Goal: Task Accomplishment & Management: Use online tool/utility

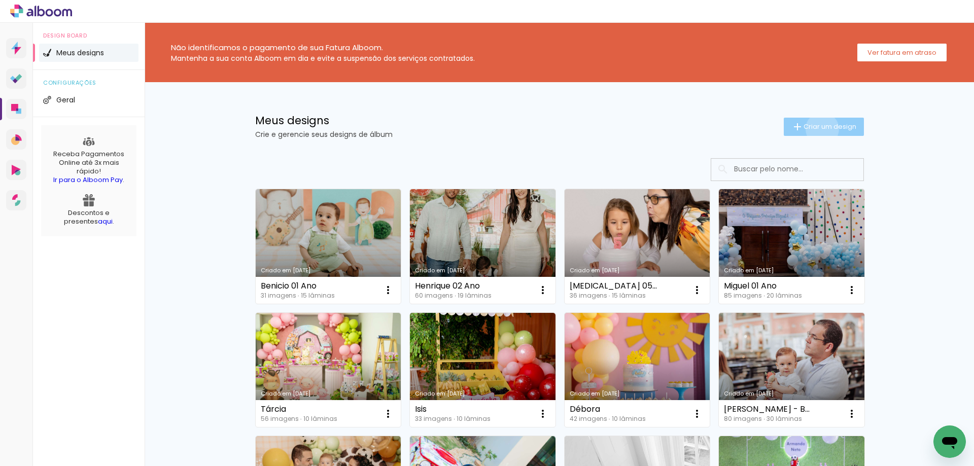
click at [816, 129] on span "Criar um design" at bounding box center [830, 126] width 53 height 7
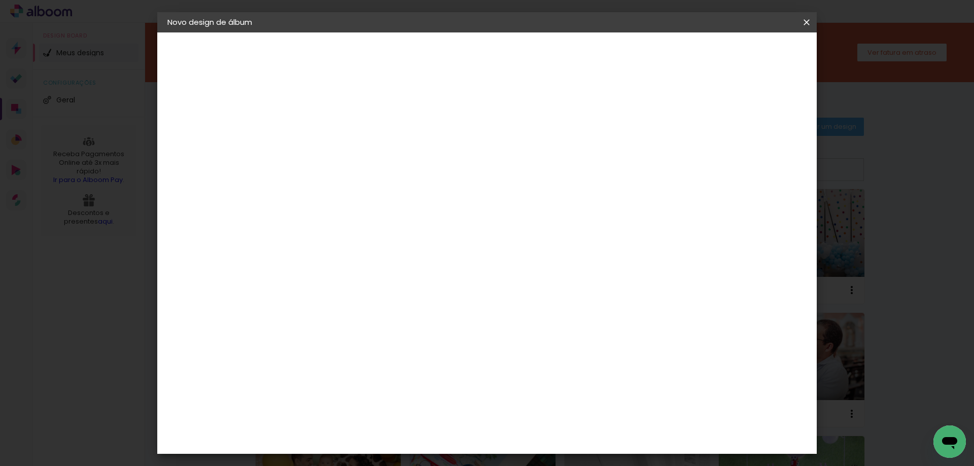
click at [333, 134] on input at bounding box center [333, 136] width 0 height 16
type input "Renata 45 Anos"
type paper-input "Renata 45 Anos"
click at [0, 0] on slot "Avançar" at bounding box center [0, 0] width 0 height 0
click at [402, 164] on input "[GEOGRAPHIC_DATA]" at bounding box center [355, 162] width 94 height 13
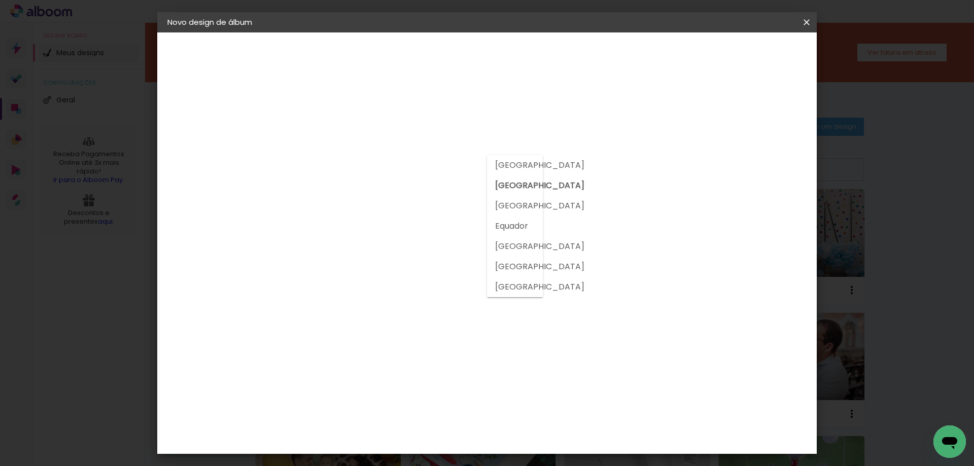
click at [410, 189] on input at bounding box center [359, 193] width 102 height 13
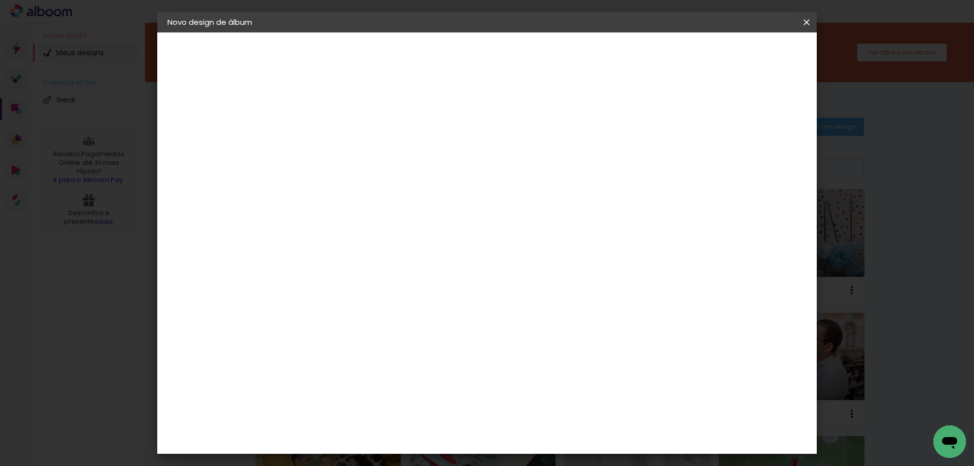
click at [410, 189] on input at bounding box center [359, 193] width 102 height 13
type input "go"
type paper-input "go"
click at [352, 231] on div "Go image" at bounding box center [339, 231] width 25 height 16
click at [0, 0] on slot "Avançar" at bounding box center [0, 0] width 0 height 0
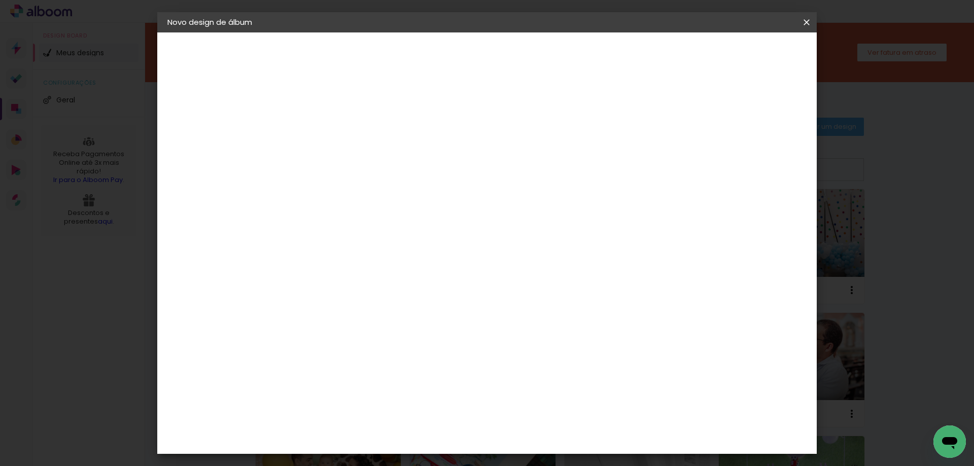
click at [389, 164] on paper-input-container "Linha" at bounding box center [359, 177] width 59 height 26
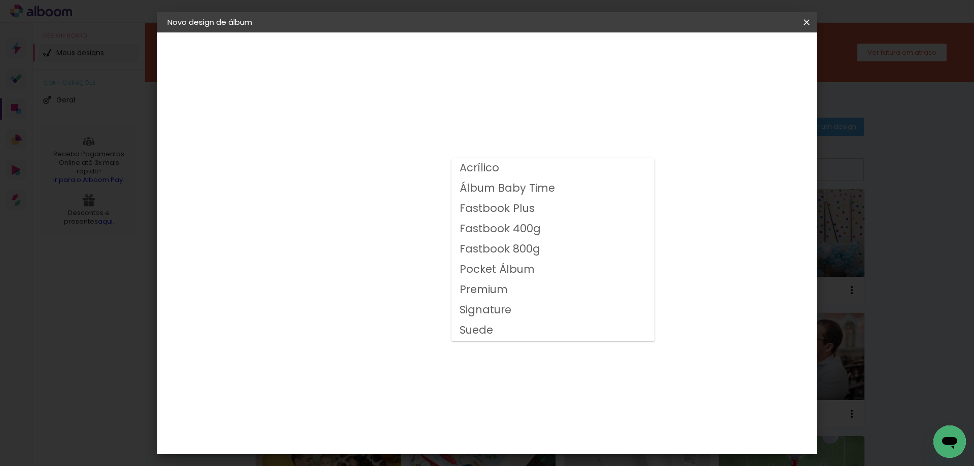
click at [0, 0] on slot "Fastbook 800g" at bounding box center [0, 0] width 0 height 0
type input "Fastbook 800g"
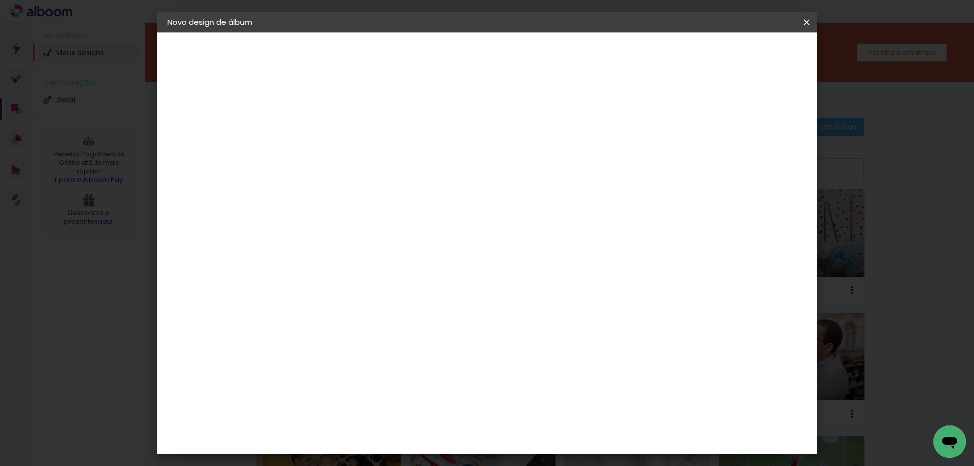
scroll to position [173, 0]
click at [439, 268] on span "20 × 20 cm" at bounding box center [421, 284] width 38 height 33
click at [499, 47] on paper-button "Avançar" at bounding box center [474, 53] width 50 height 17
click at [743, 54] on span "Iniciar design" at bounding box center [720, 53] width 46 height 7
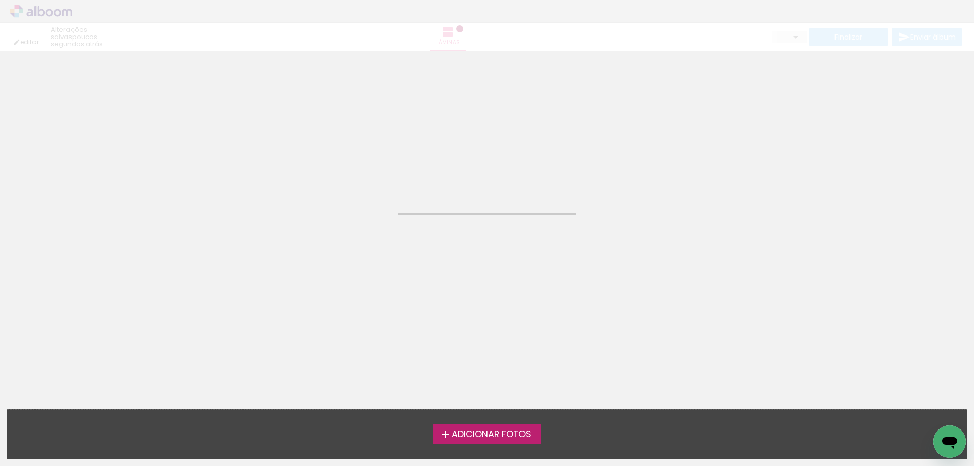
click at [500, 428] on label "Adicionar Fotos" at bounding box center [487, 434] width 108 height 19
click at [0, 0] on input "file" at bounding box center [0, 0] width 0 height 0
